Goal: Use online tool/utility: Utilize a website feature to perform a specific function

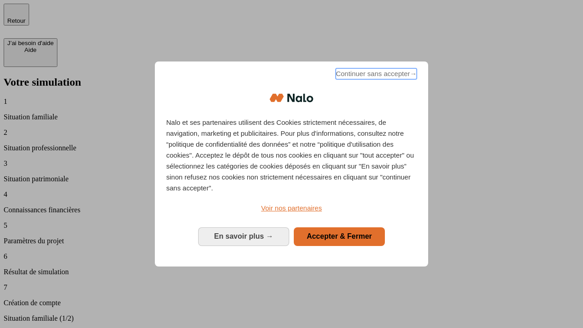
click at [375, 75] on span "Continuer sans accepter →" at bounding box center [376, 73] width 81 height 11
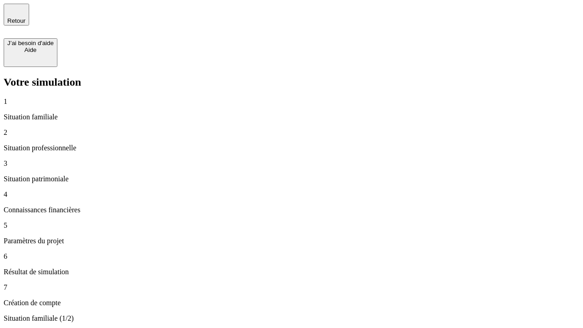
type input "30 000"
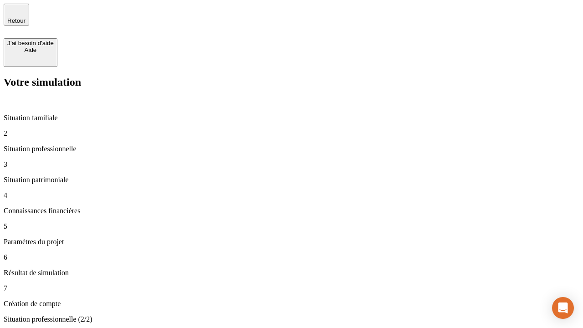
type input "40 000"
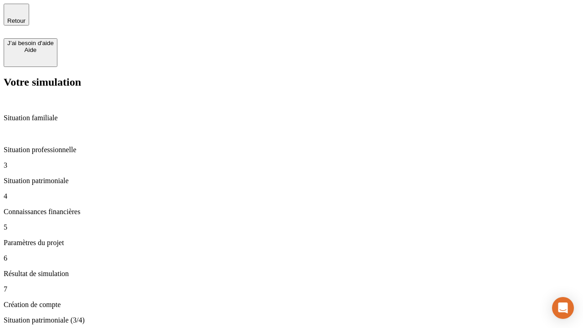
type input "1 100"
type input "20"
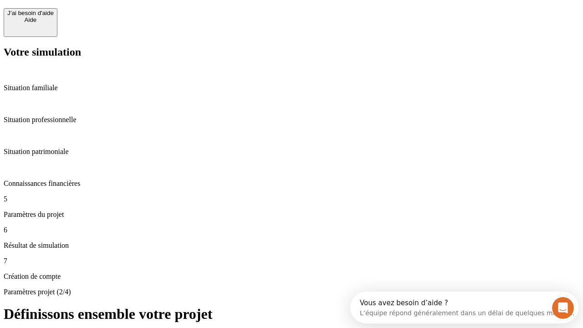
scroll to position [8, 0]
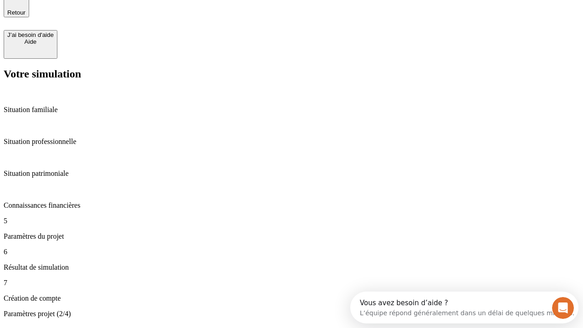
type input "40"
type input "62"
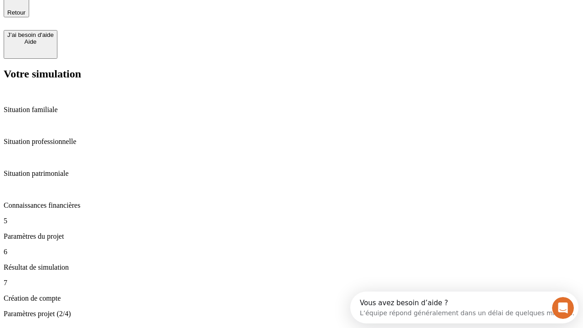
type input "50 000"
type input "640"
